Goal: Task Accomplishment & Management: Manage account settings

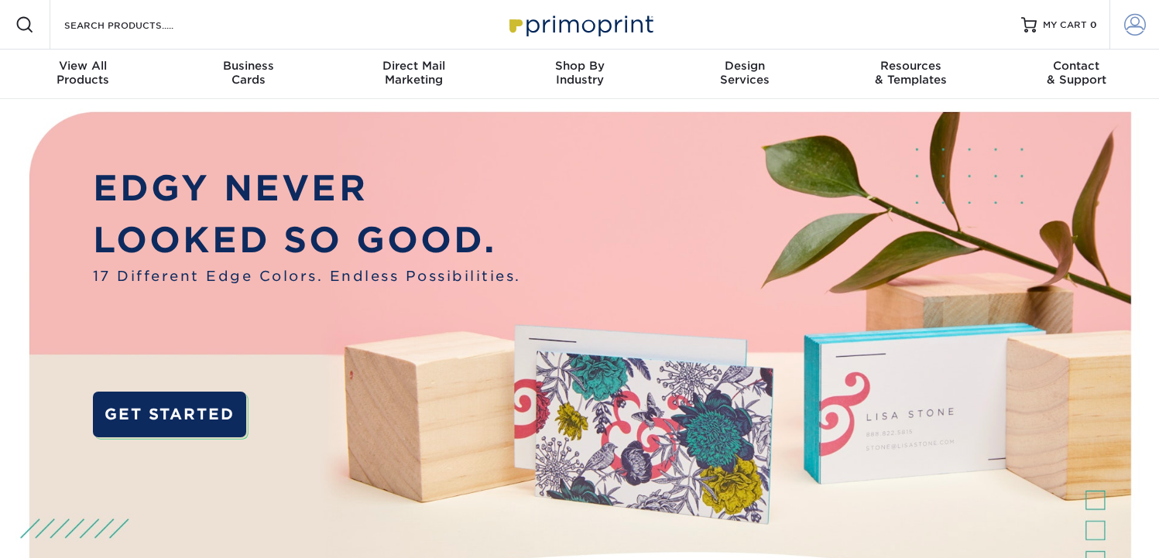
click at [1127, 19] on span at bounding box center [1135, 25] width 22 height 22
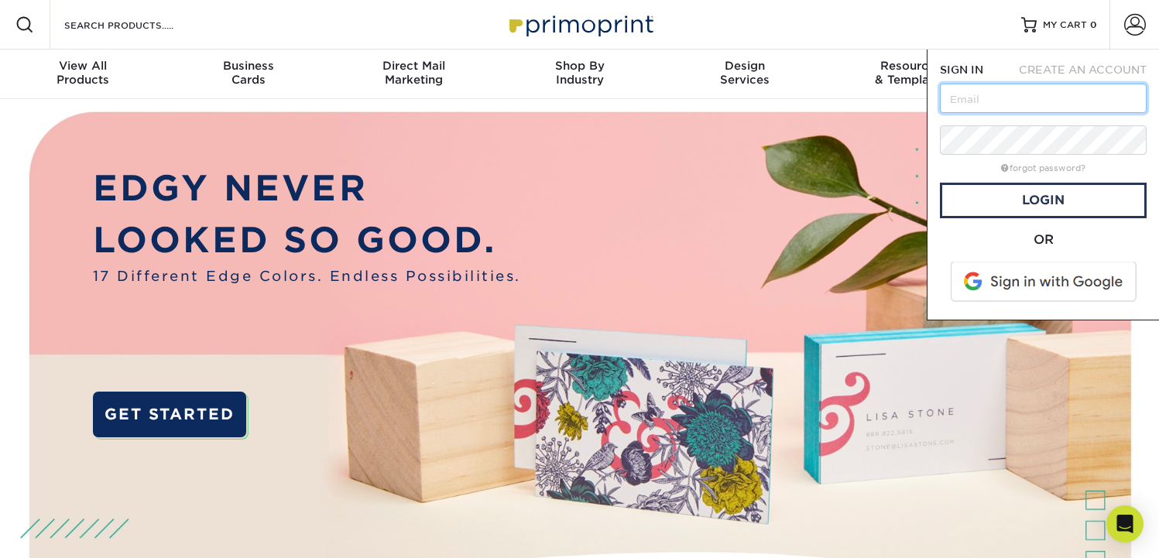
click at [1023, 97] on input "text" at bounding box center [1043, 98] width 207 height 29
click at [1011, 119] on form "SIGN IN CREATE AN ACCOUNT forgot password? All fields are required. Login OR" at bounding box center [1043, 184] width 207 height 245
click at [1004, 100] on input "text" at bounding box center [1043, 98] width 207 height 29
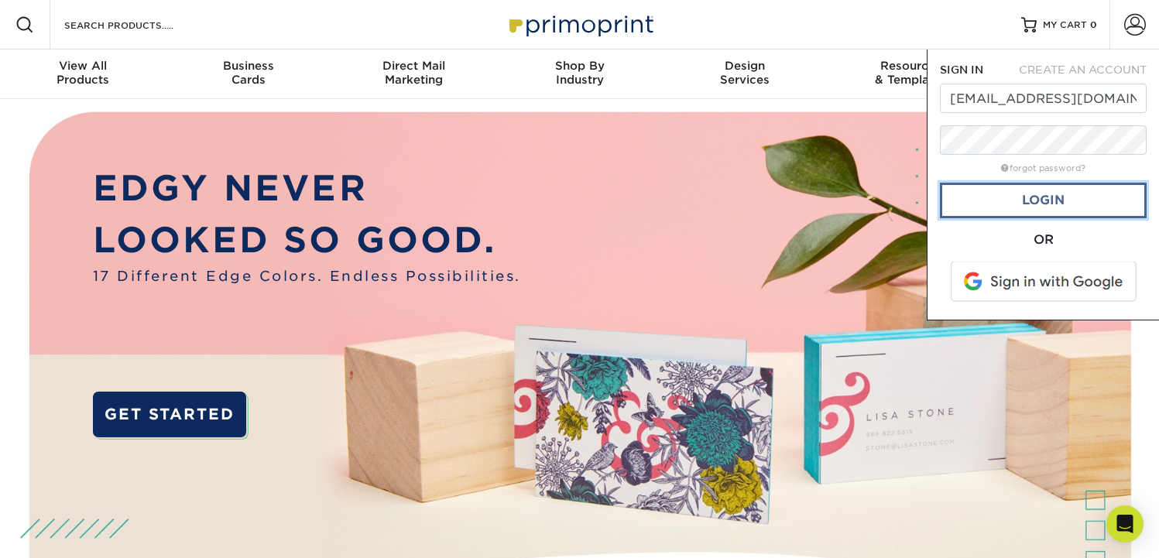
click at [1082, 210] on link "Login" at bounding box center [1043, 201] width 207 height 36
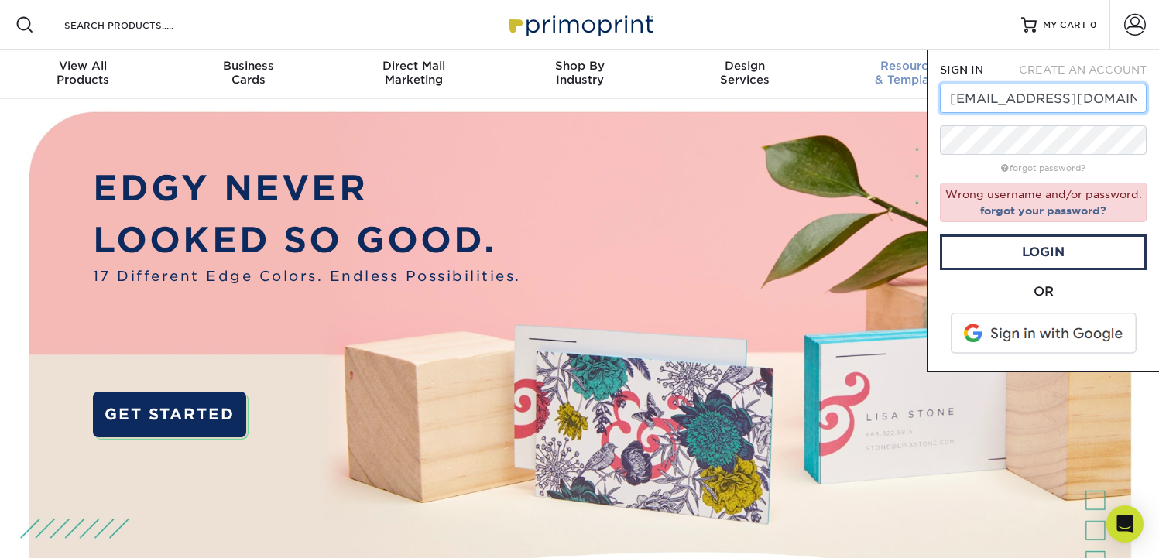
drag, startPoint x: 1033, startPoint y: 93, endPoint x: 906, endPoint y: 87, distance: 127.1
click at [906, 87] on nav "Resources Menu Search Products Account SIGN IN CREATE AN ACCOUNT [PERSON_NAME][…" at bounding box center [579, 49] width 1159 height 99
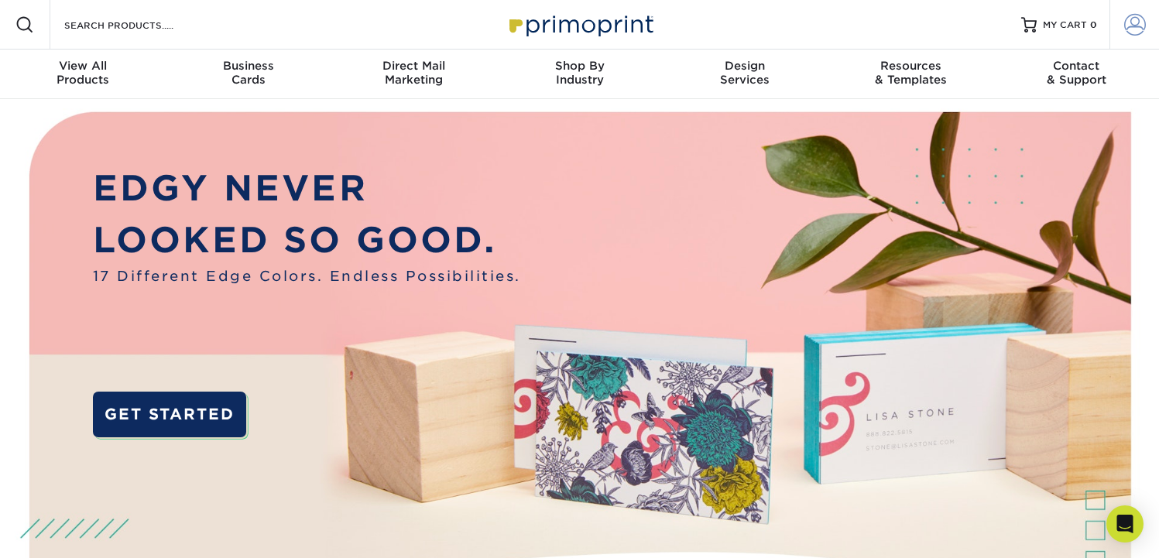
click at [1135, 26] on span at bounding box center [1135, 25] width 22 height 22
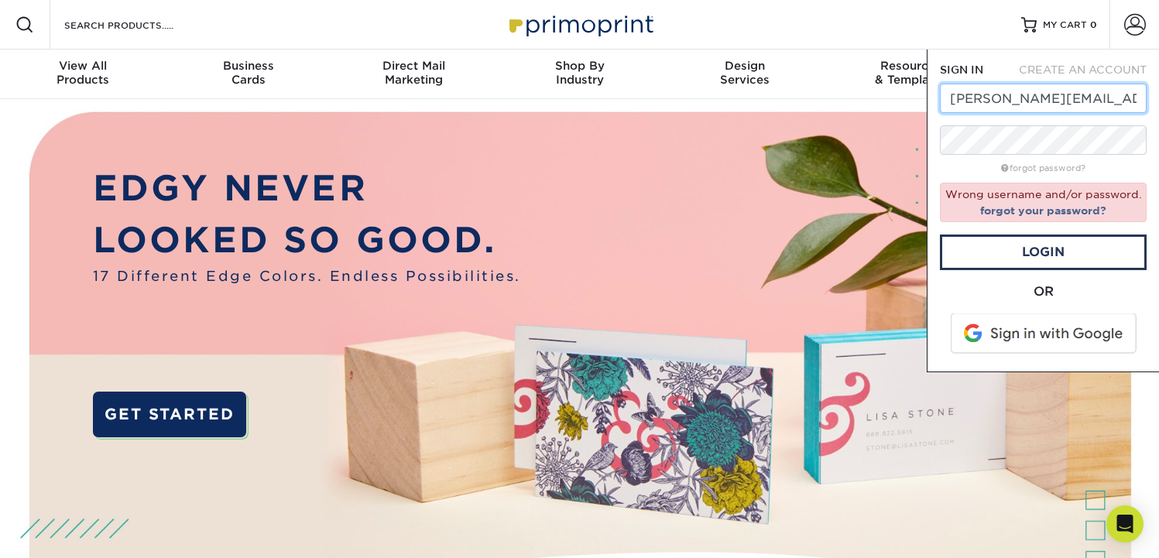
type input "[PERSON_NAME][EMAIL_ADDRESS][DOMAIN_NAME]"
click at [1078, 162] on div "forgot password?" at bounding box center [1043, 167] width 207 height 19
click at [1065, 257] on link "Login" at bounding box center [1043, 253] width 207 height 36
drag, startPoint x: 1113, startPoint y: 97, endPoint x: 904, endPoint y: 102, distance: 209.1
